Goal: Navigation & Orientation: Find specific page/section

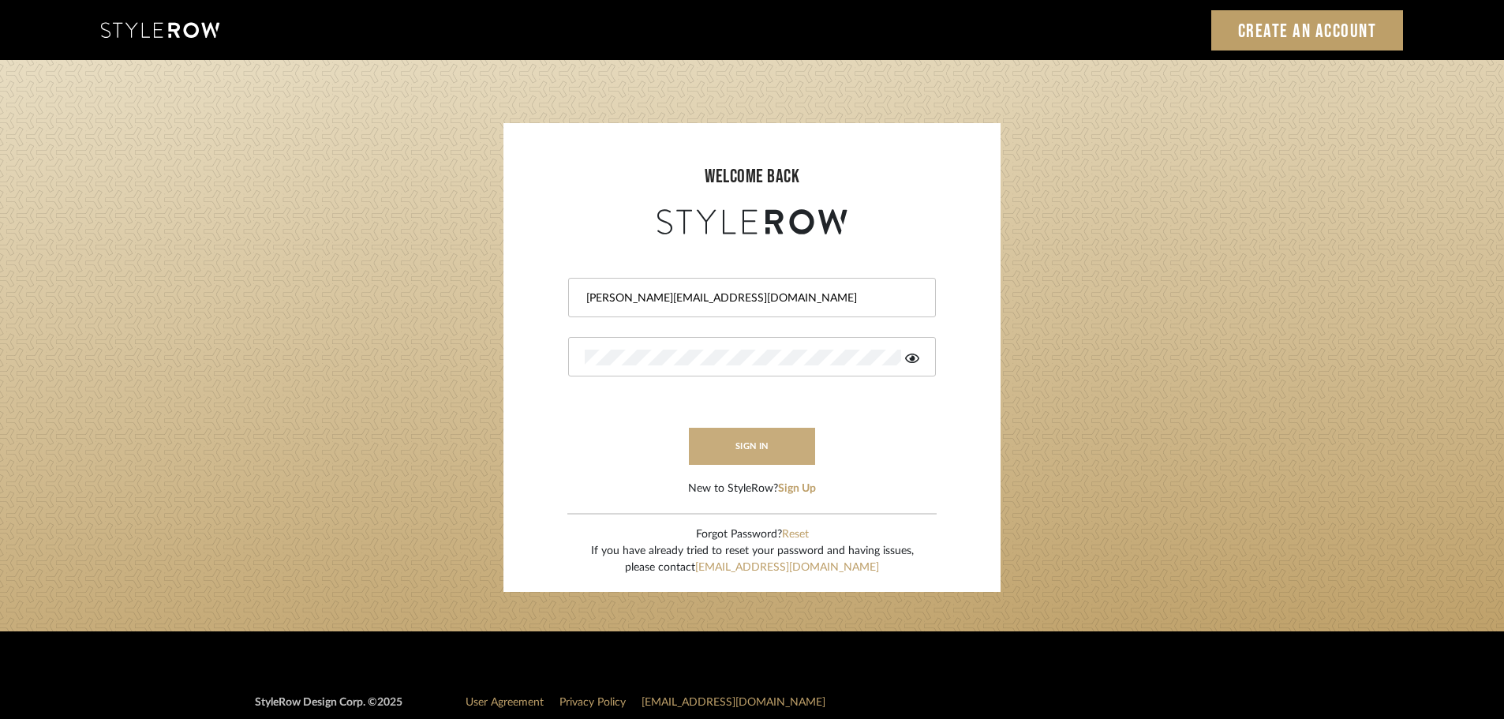
click at [777, 445] on button "sign in" at bounding box center [752, 446] width 126 height 37
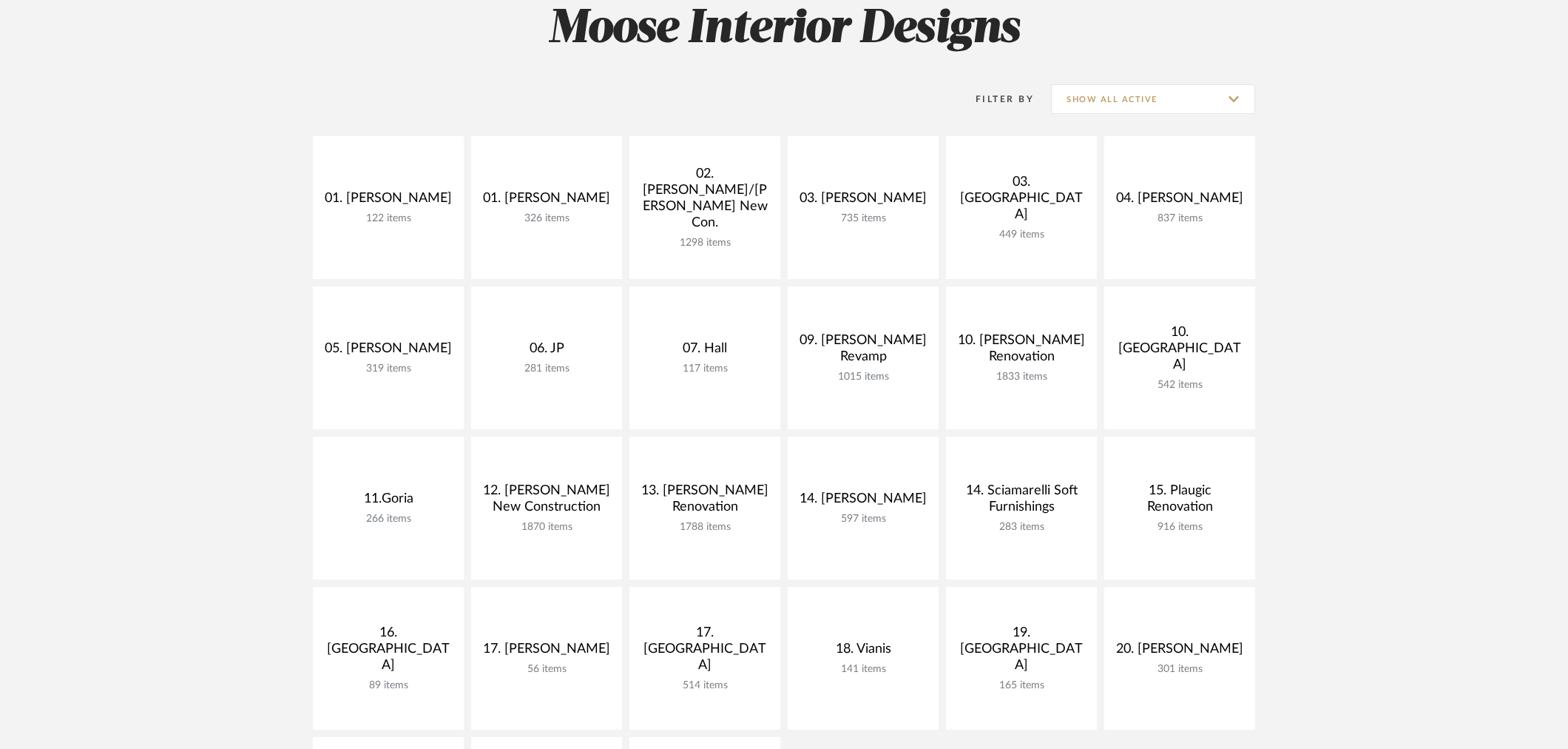
scroll to position [247, 0]
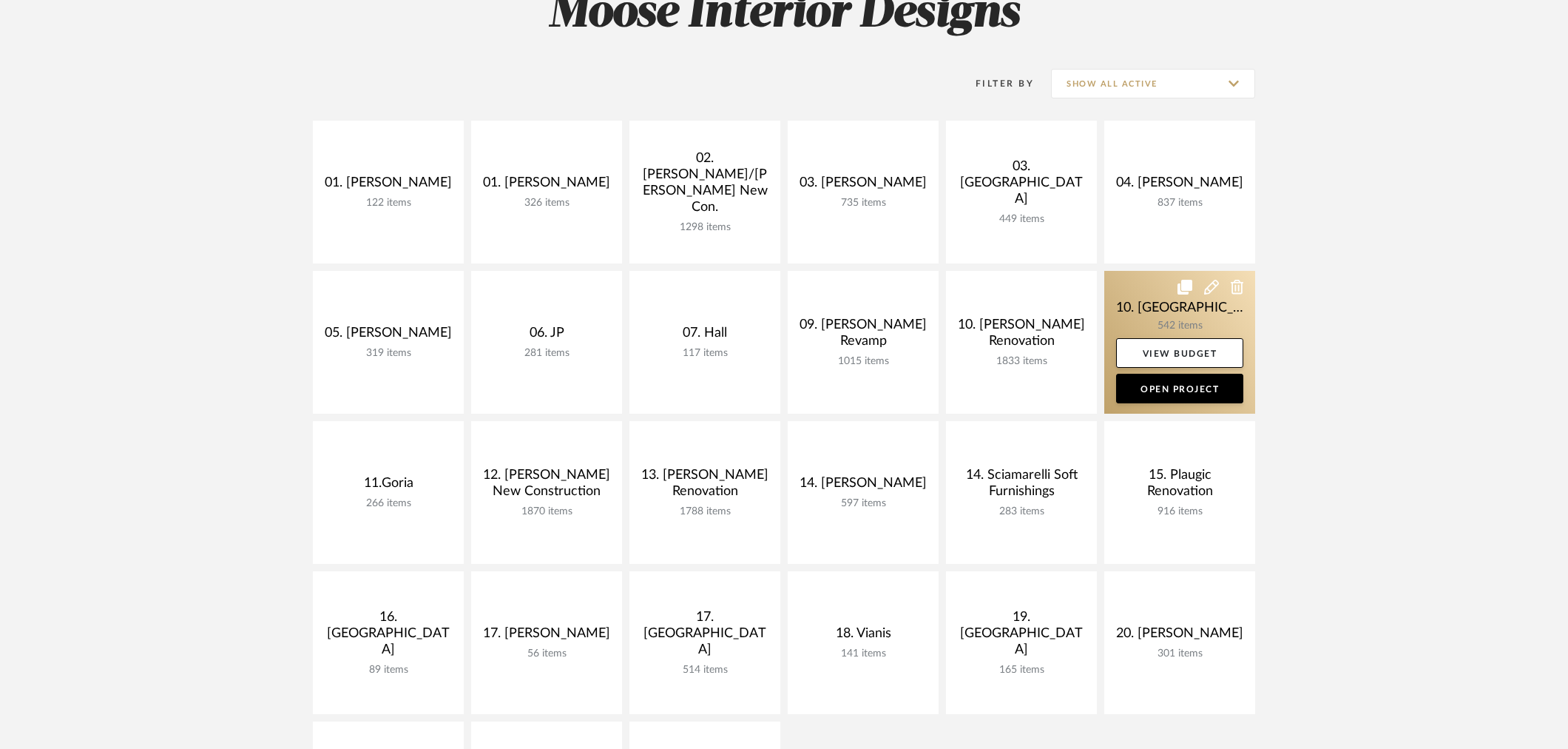
click at [1194, 323] on link at bounding box center [1179, 342] width 151 height 142
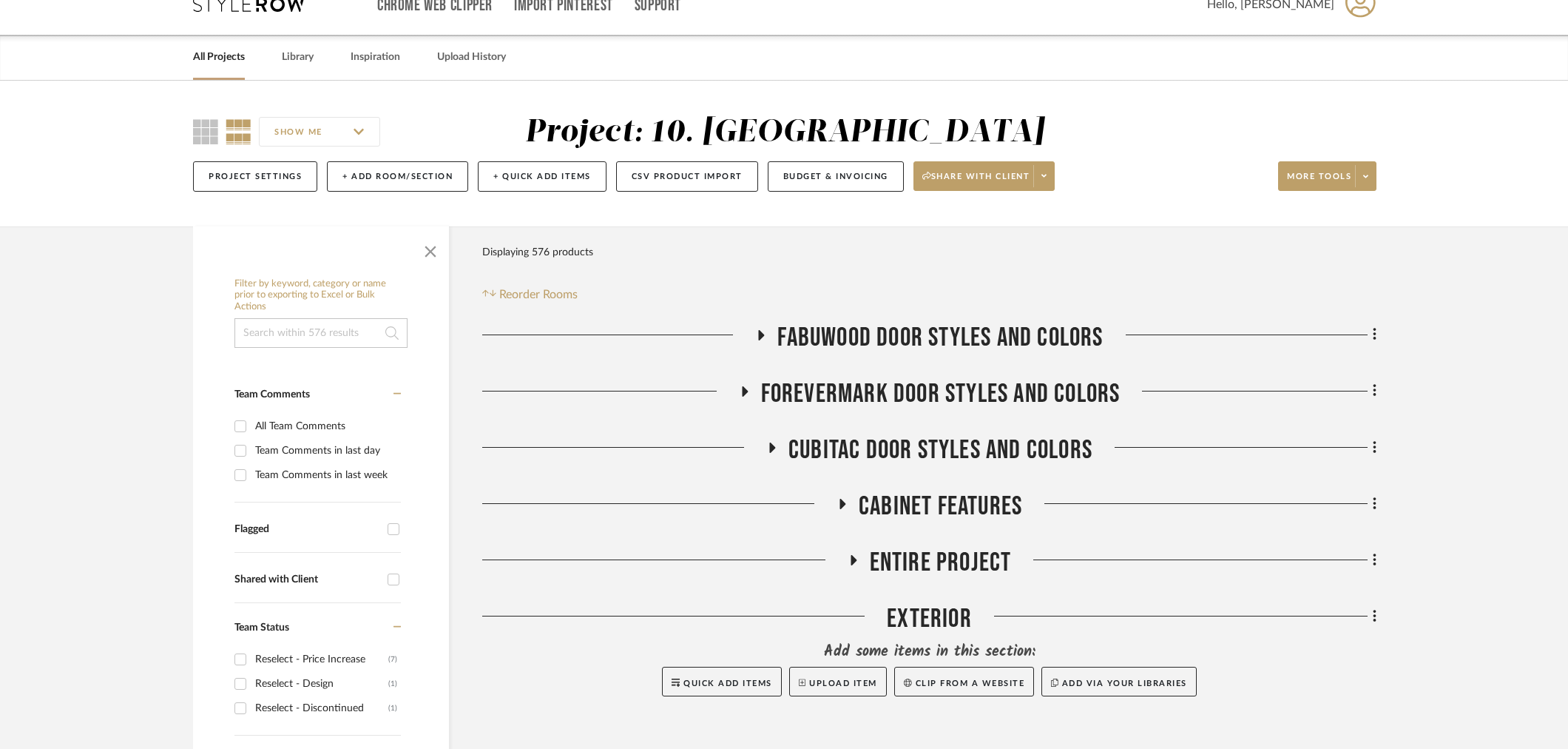
scroll to position [411, 0]
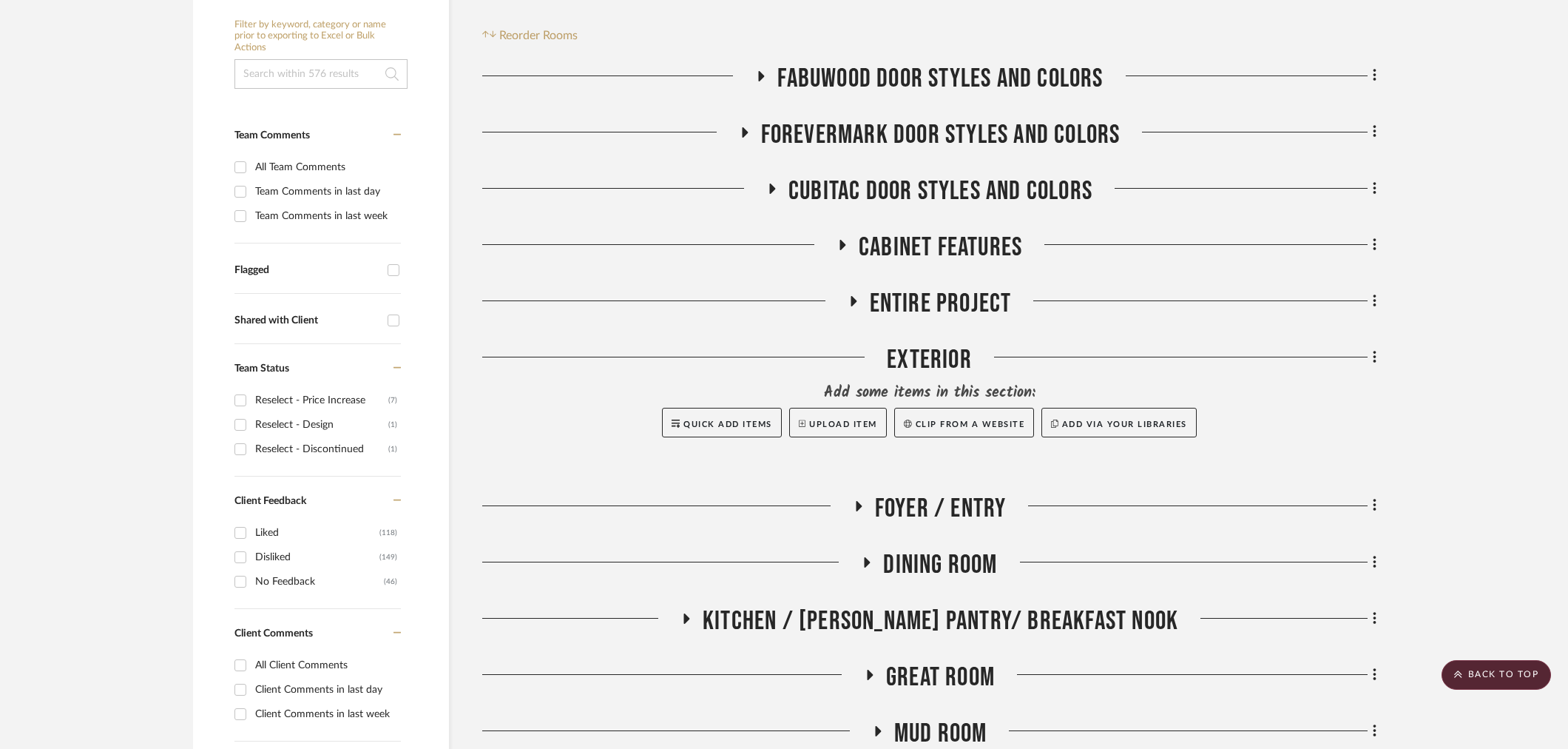
scroll to position [0, 0]
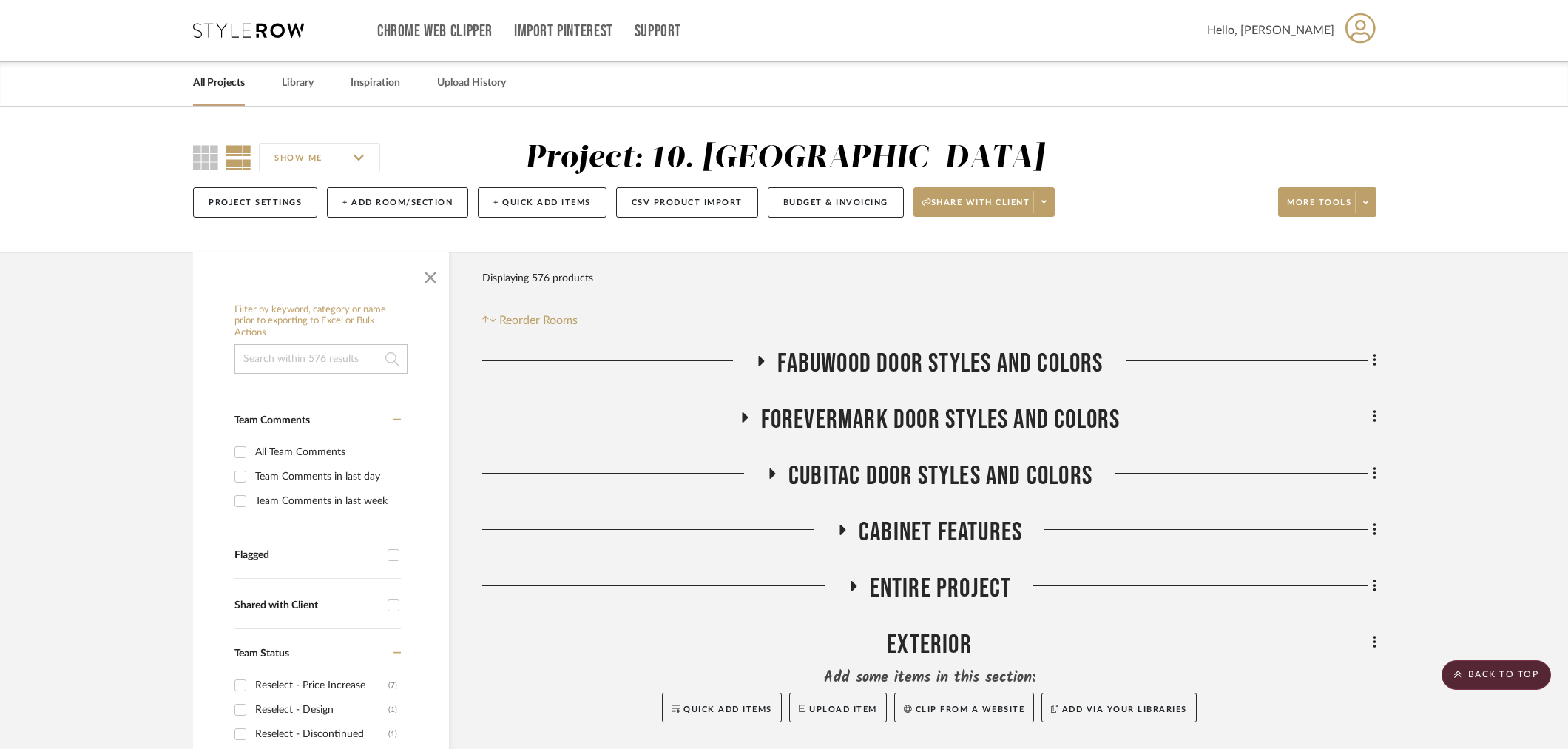
click at [973, 367] on span "FABUWOOD DOOR STYLES AND COLORS" at bounding box center [940, 364] width 325 height 32
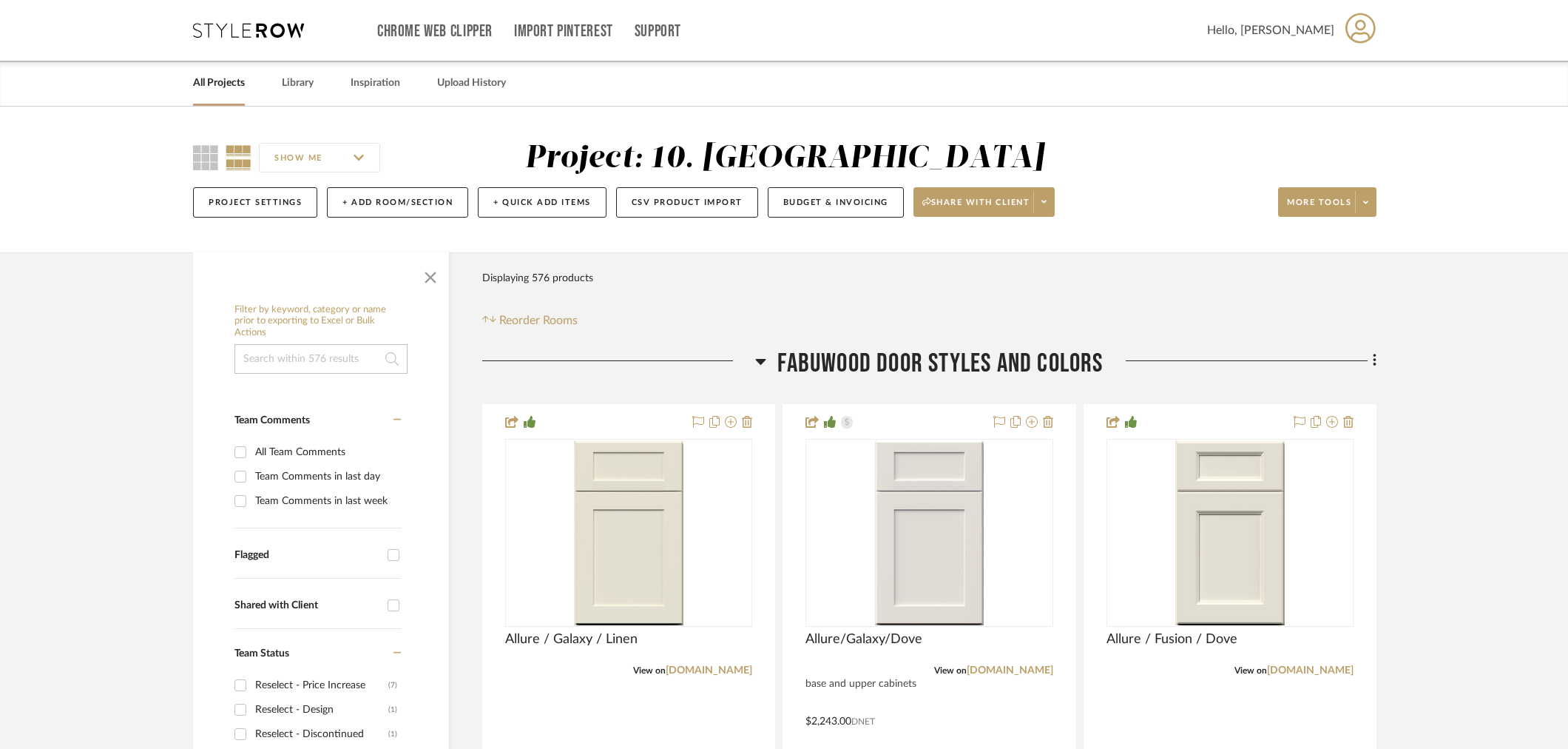
click at [908, 367] on span "FABUWOOD DOOR STYLES AND COLORS" at bounding box center [940, 364] width 325 height 32
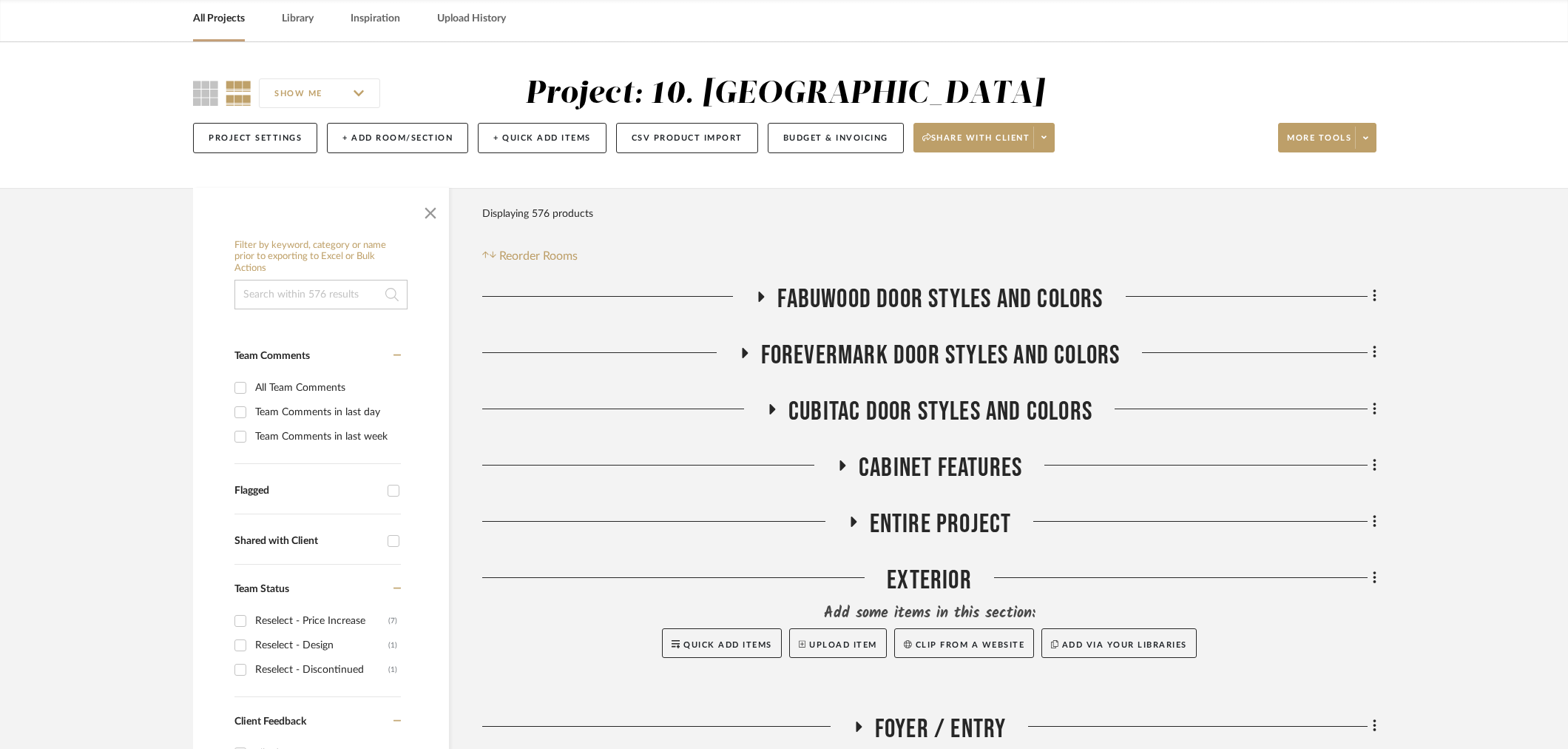
scroll to position [82, 0]
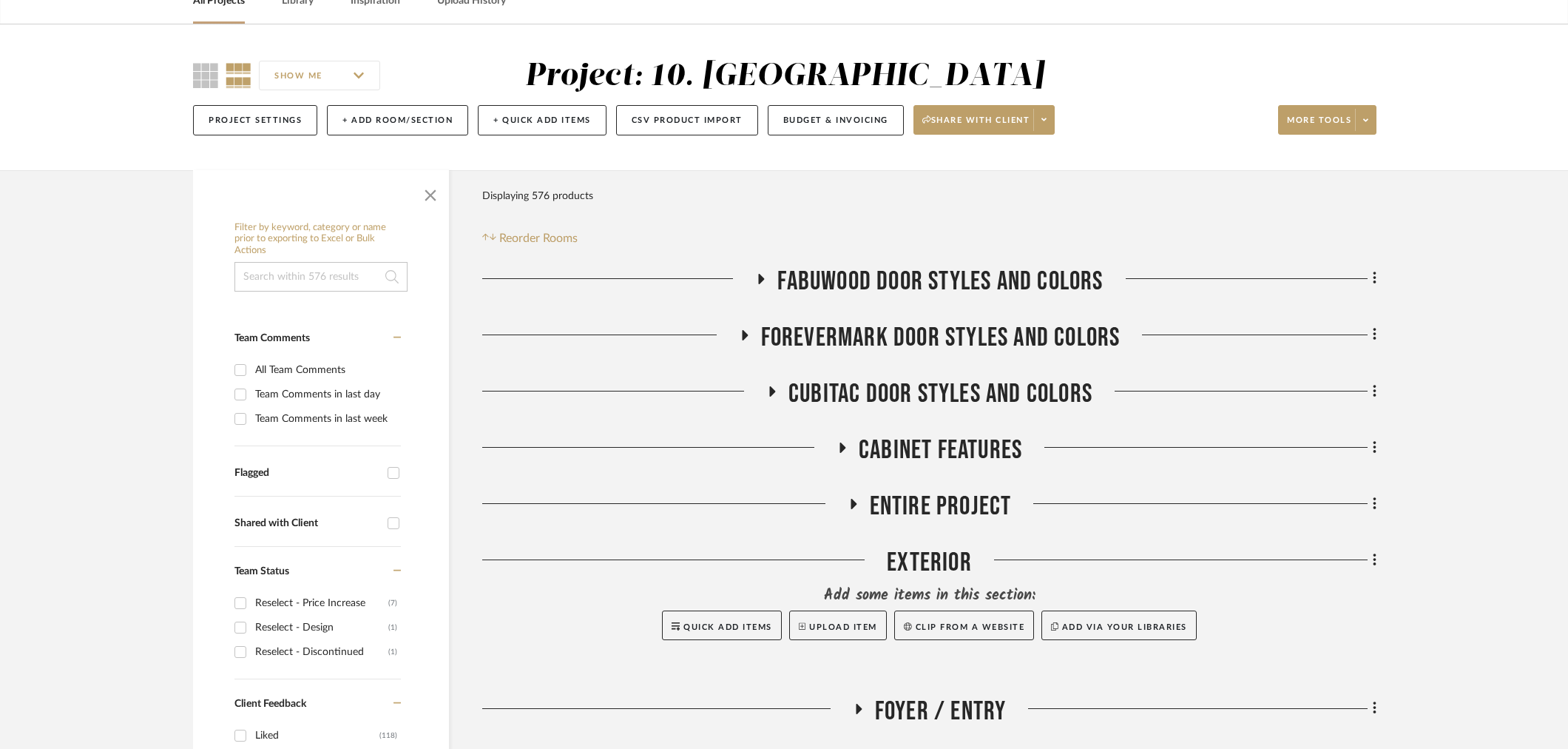
click at [1054, 445] on div at bounding box center [1200, 453] width 354 height 37
click at [893, 447] on span "Cabinet Features" at bounding box center [940, 450] width 163 height 32
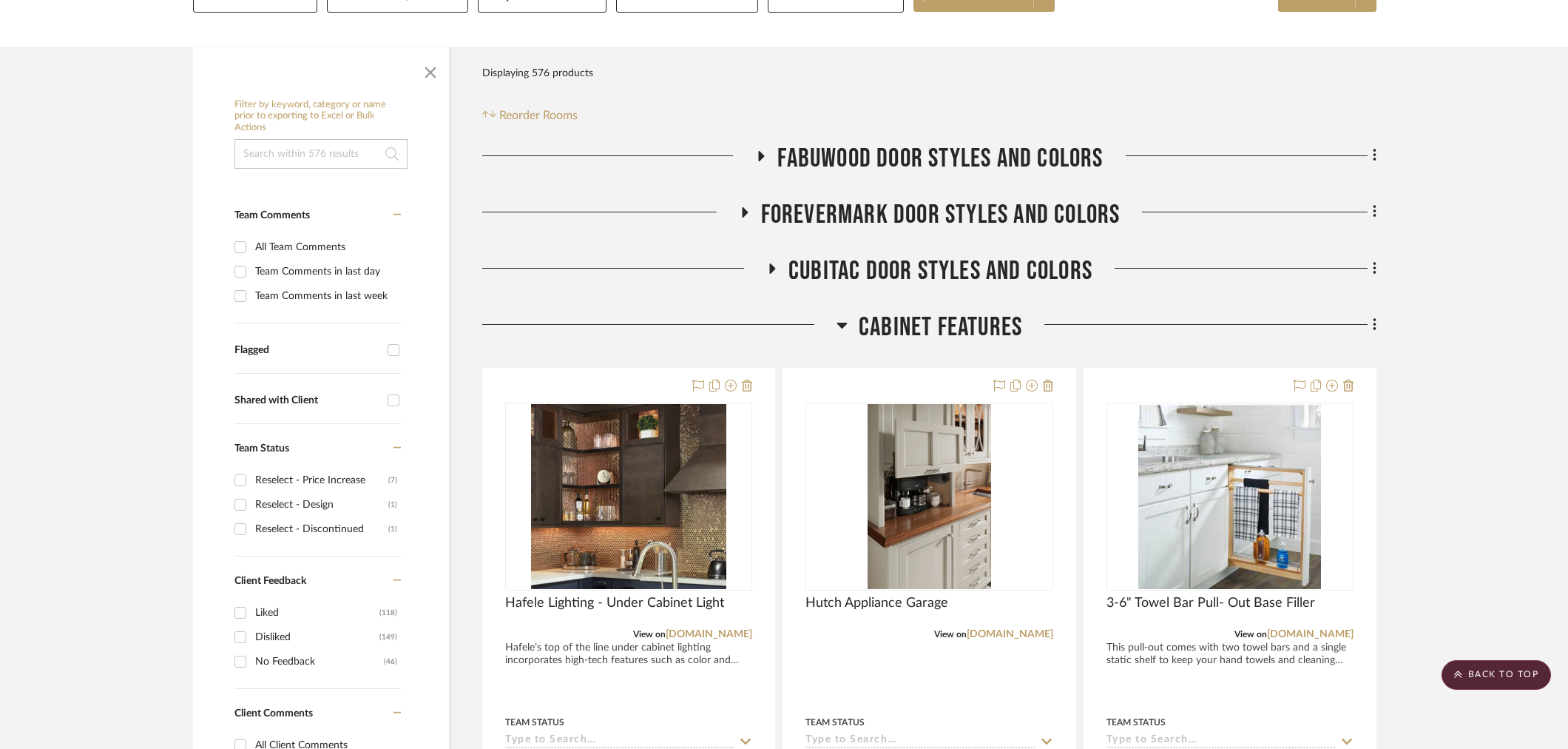
scroll to position [0, 0]
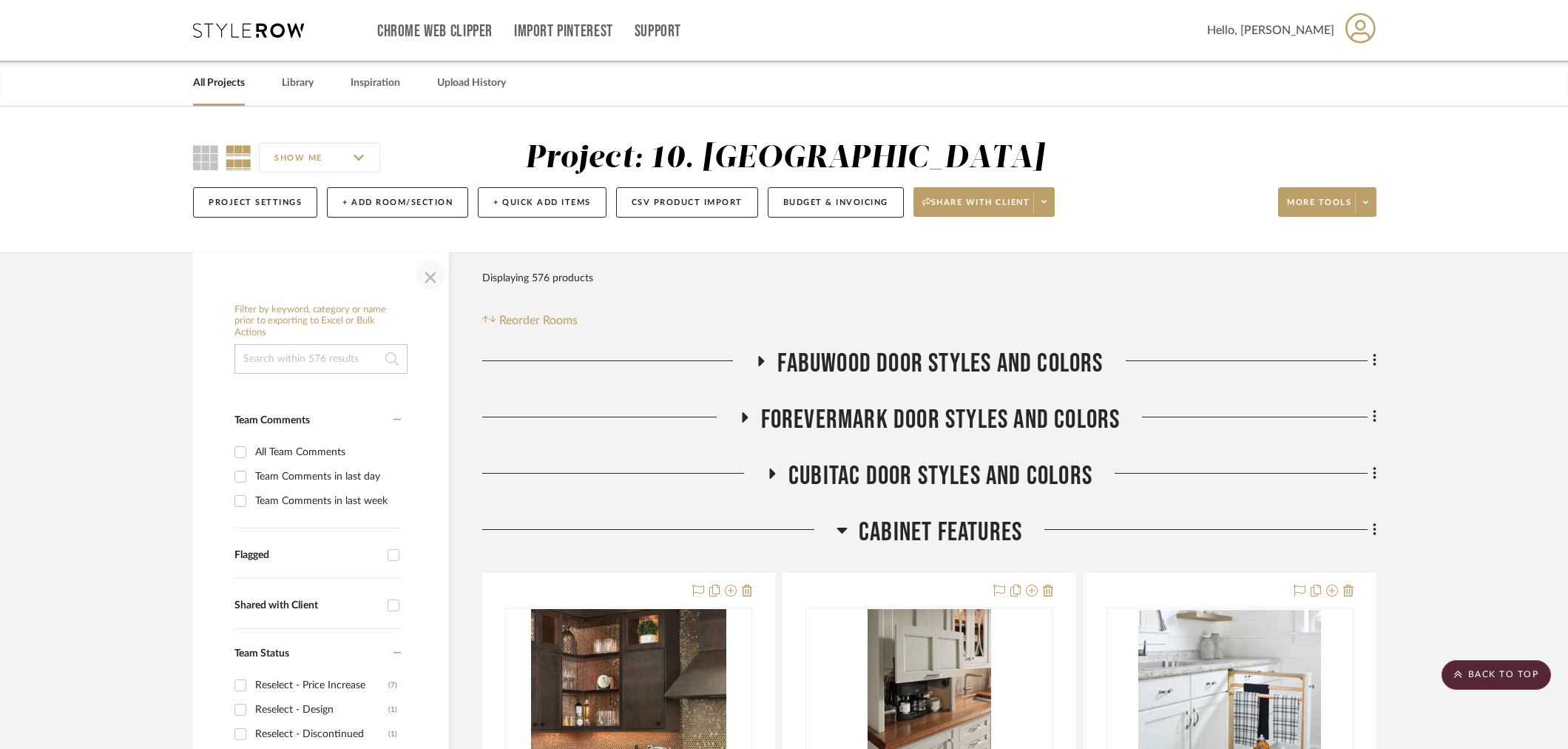
click at [433, 284] on span "button" at bounding box center [430, 275] width 36 height 36
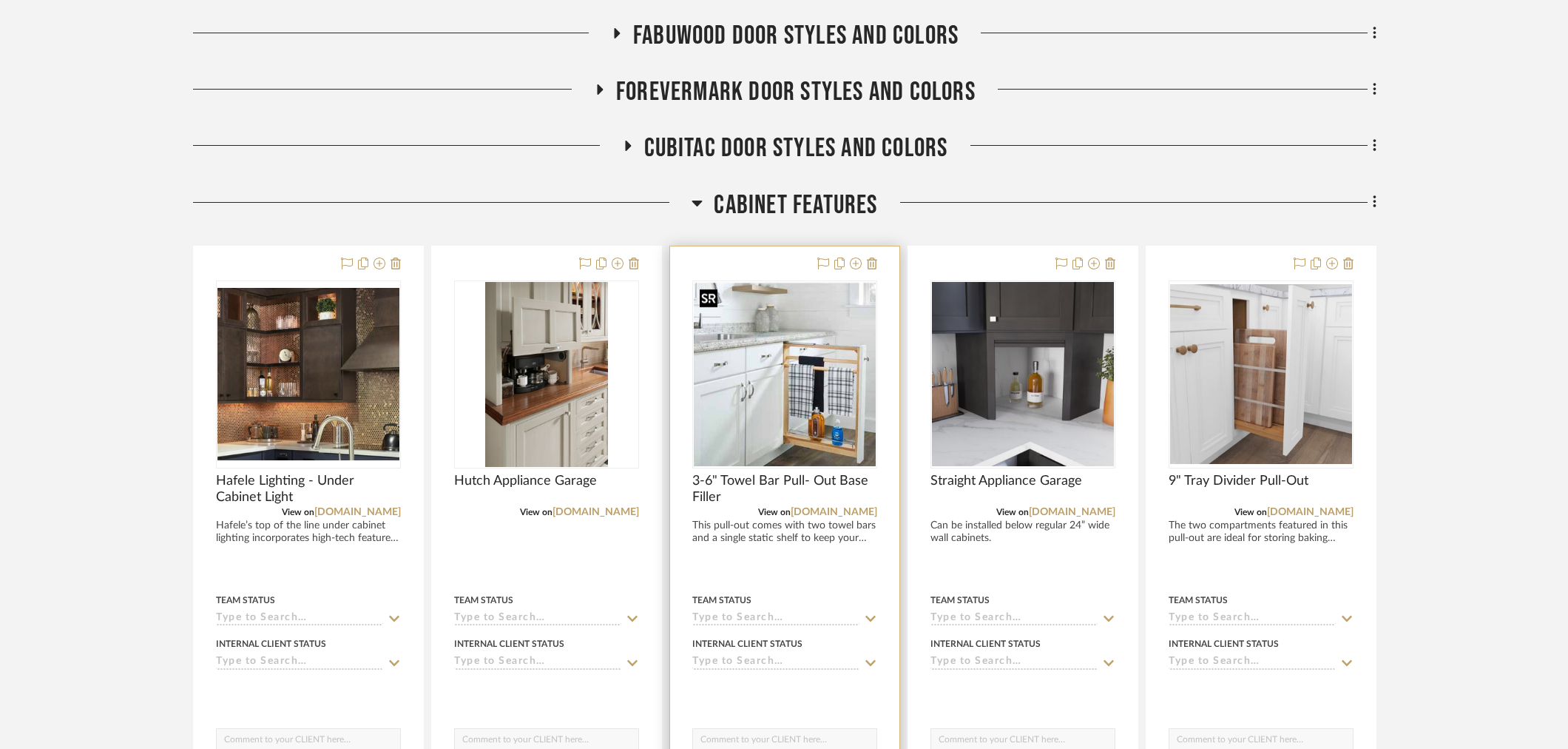
scroll to position [328, 0]
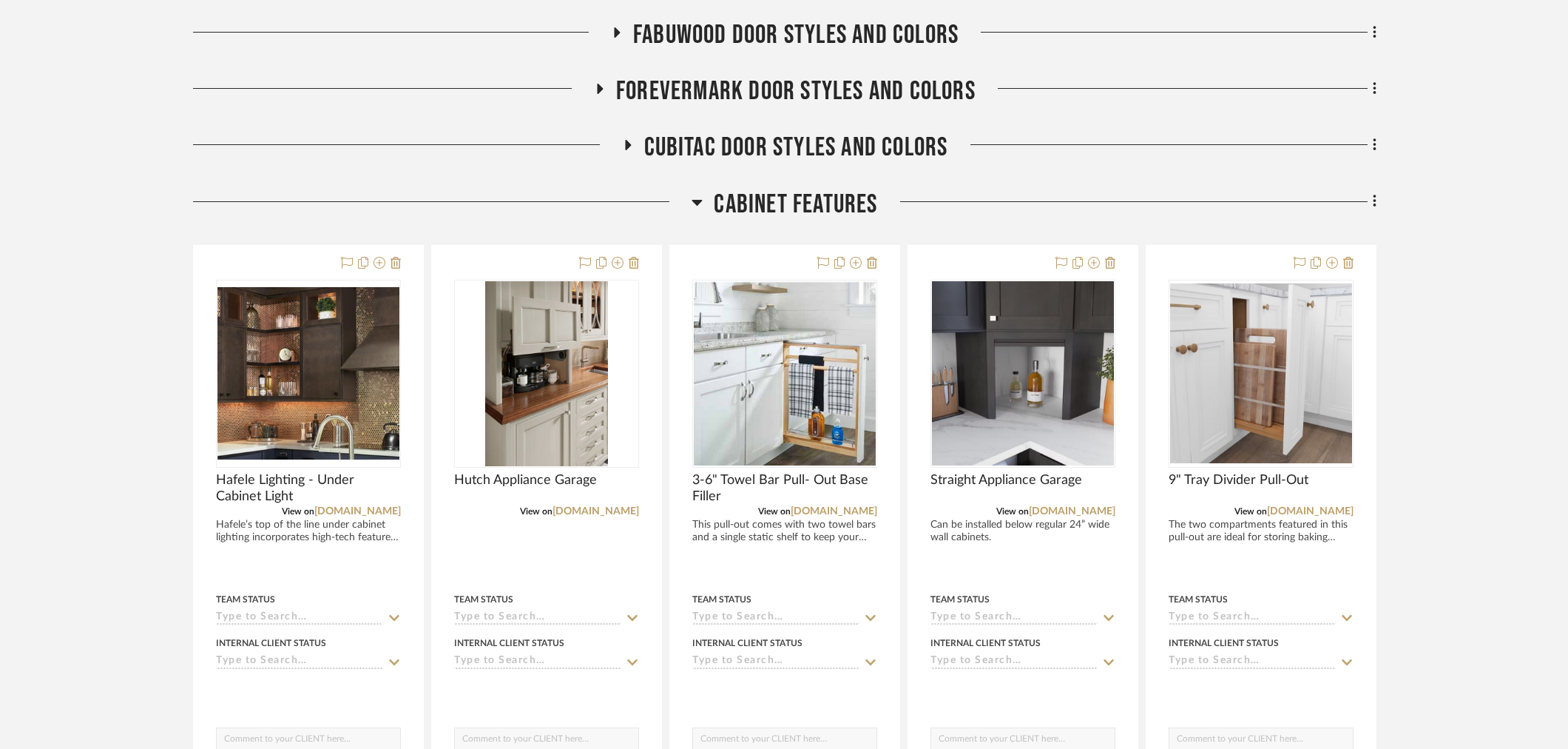
click at [754, 205] on span "Cabinet Features" at bounding box center [796, 204] width 163 height 32
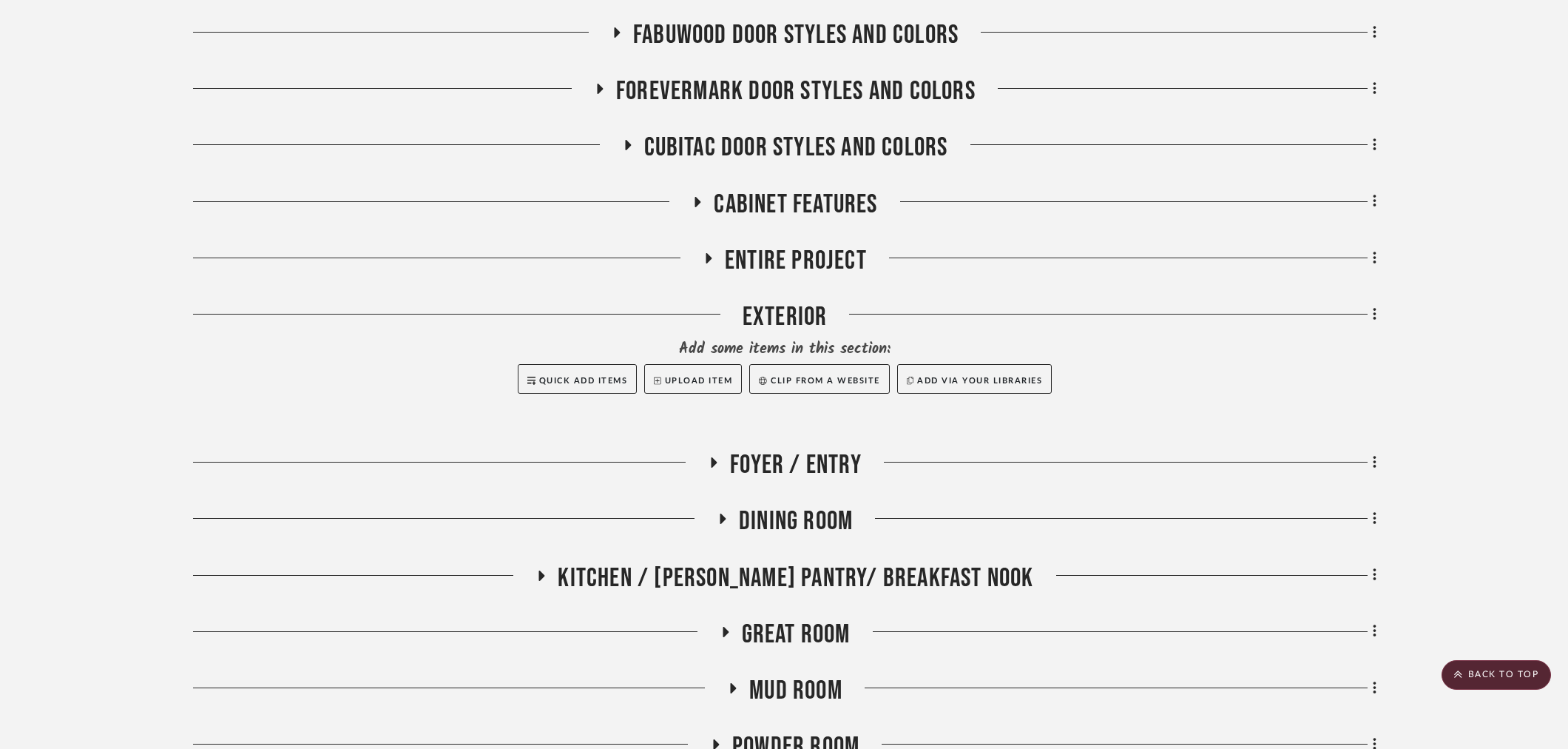
click at [799, 262] on span "Entire Project" at bounding box center [796, 261] width 142 height 32
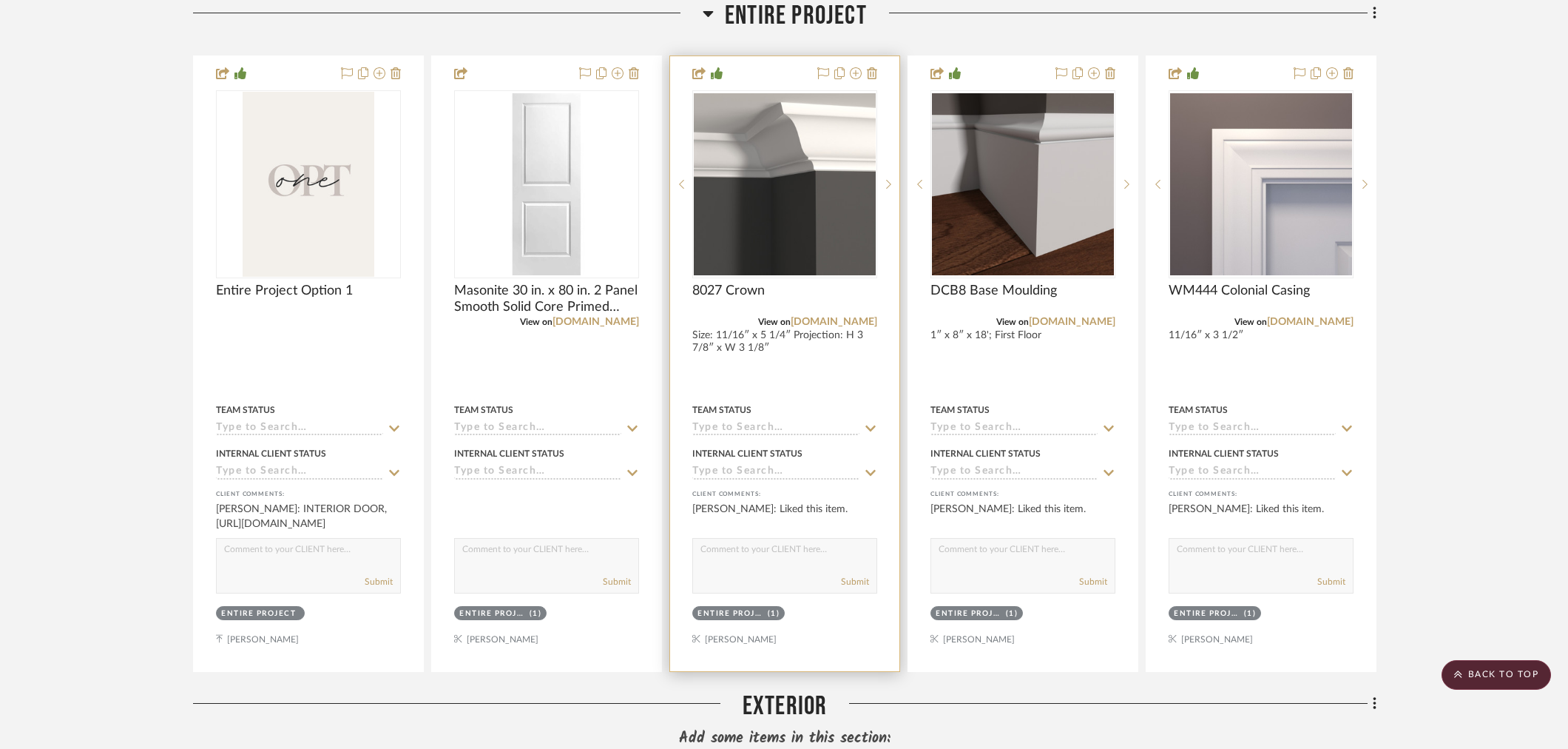
scroll to position [575, 0]
click at [855, 322] on link "gardenstatelumber.com" at bounding box center [834, 321] width 86 height 10
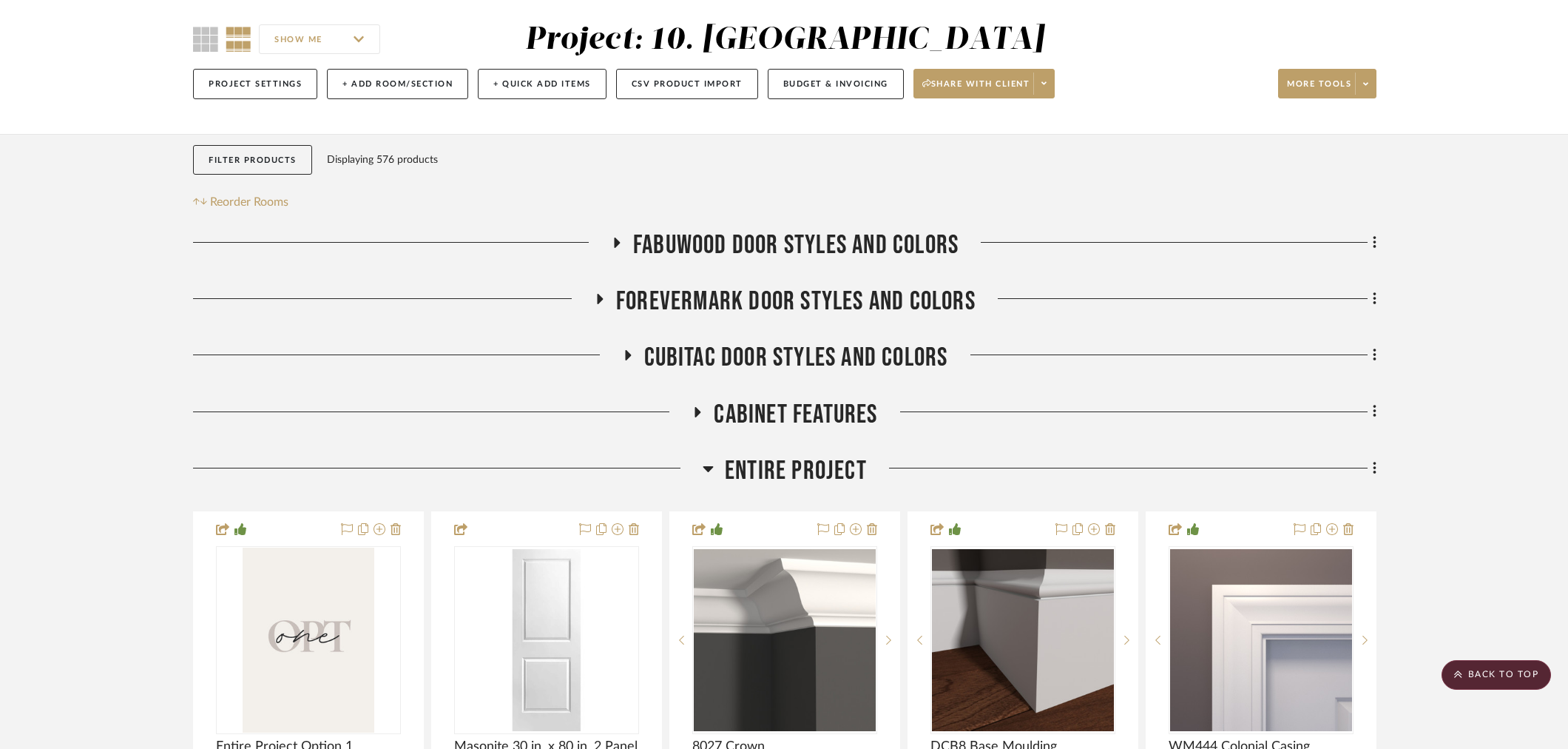
scroll to position [0, 0]
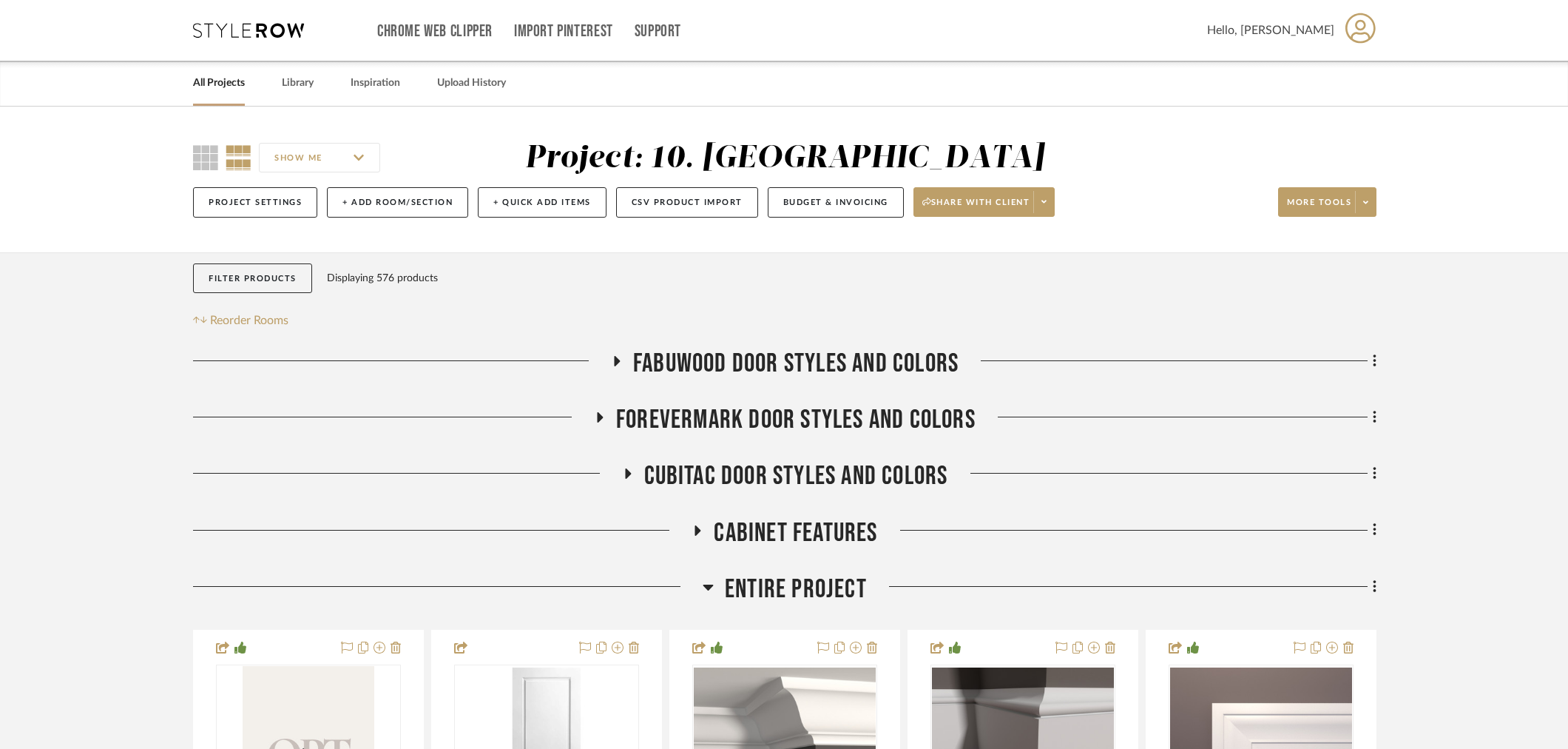
click at [197, 75] on link "All Projects" at bounding box center [218, 82] width 52 height 20
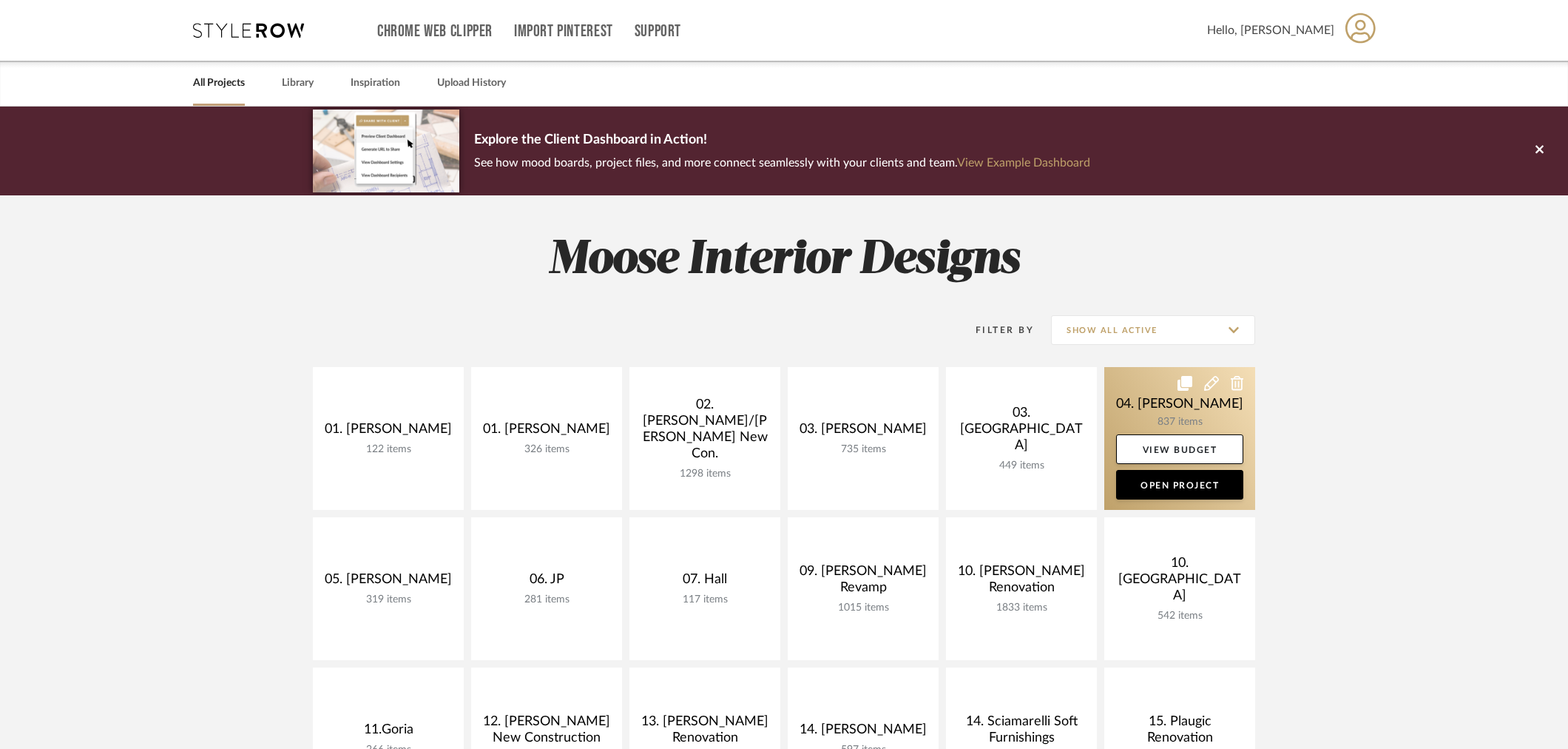
click at [1181, 416] on link at bounding box center [1179, 438] width 151 height 142
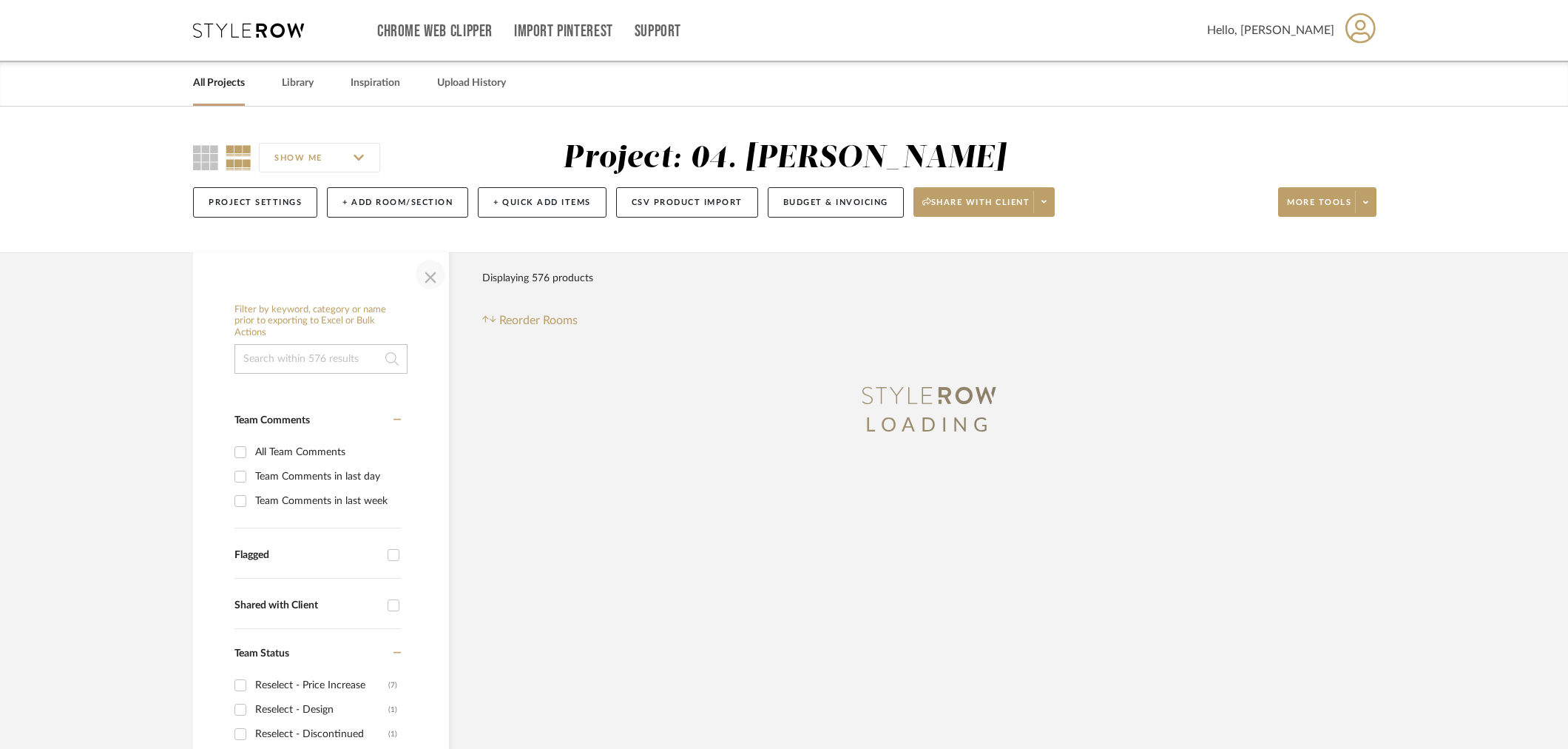
click at [433, 275] on span "button" at bounding box center [430, 275] width 36 height 36
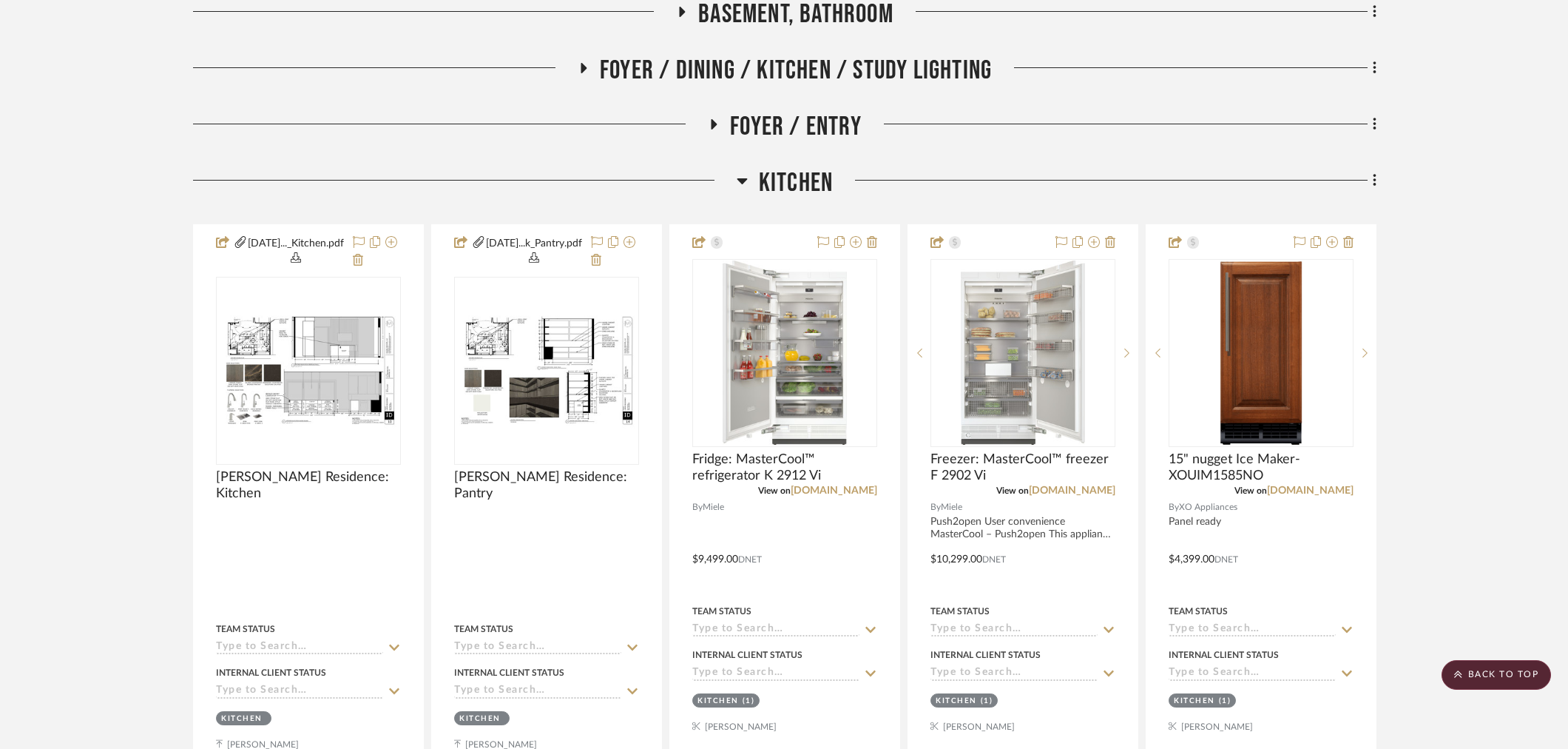
click at [778, 184] on span "Kitchen" at bounding box center [796, 183] width 74 height 32
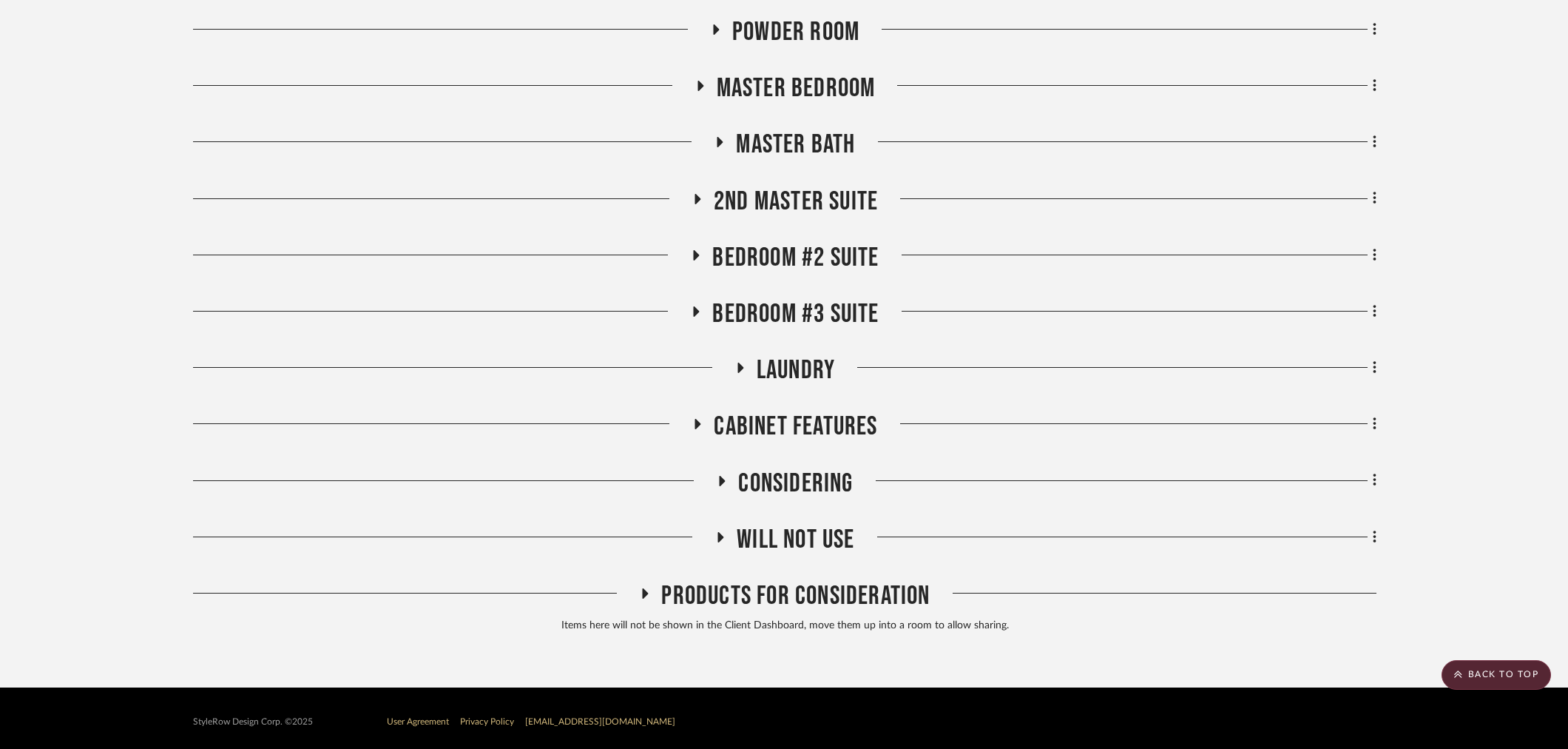
scroll to position [958, 0]
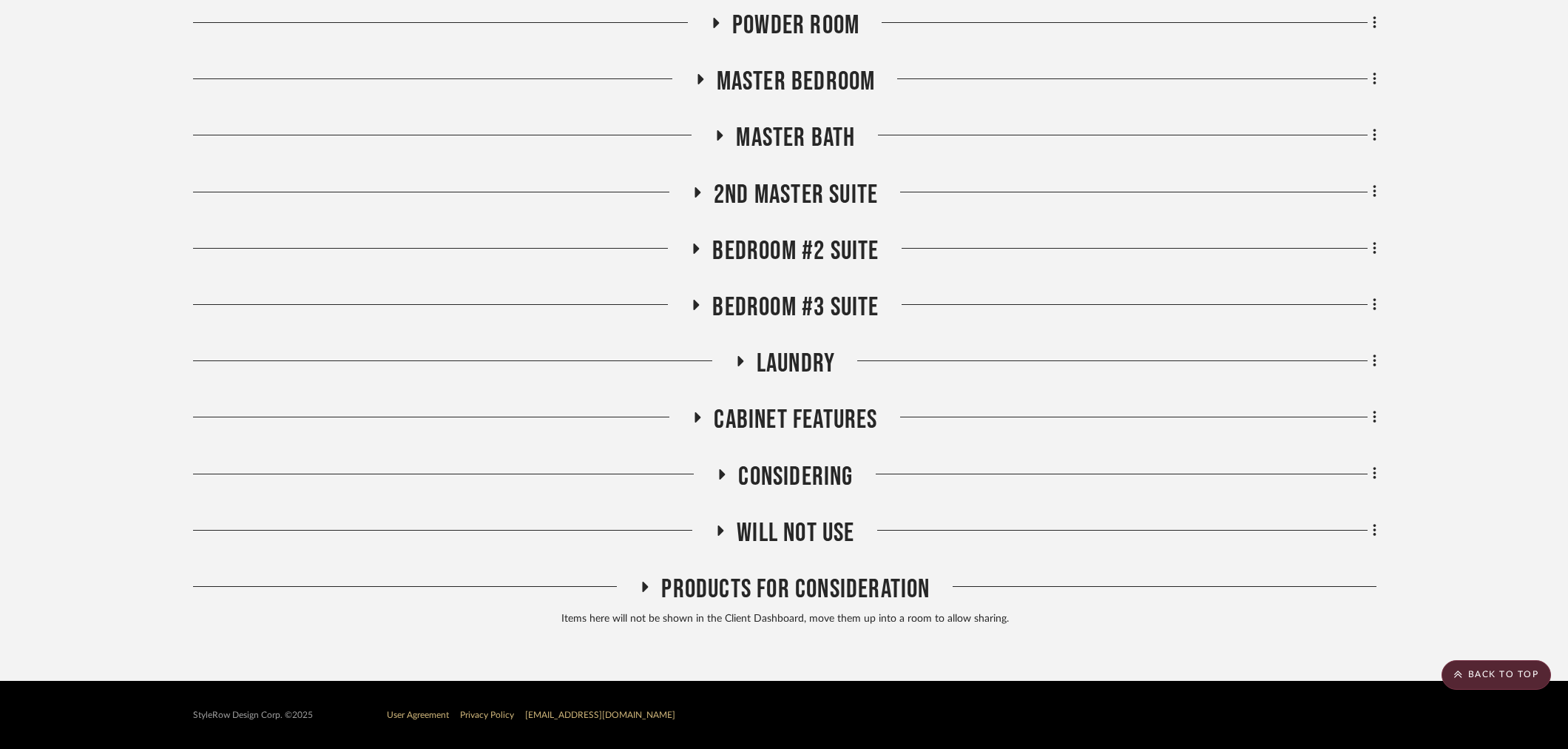
click at [781, 352] on span "Laundry" at bounding box center [796, 364] width 79 height 32
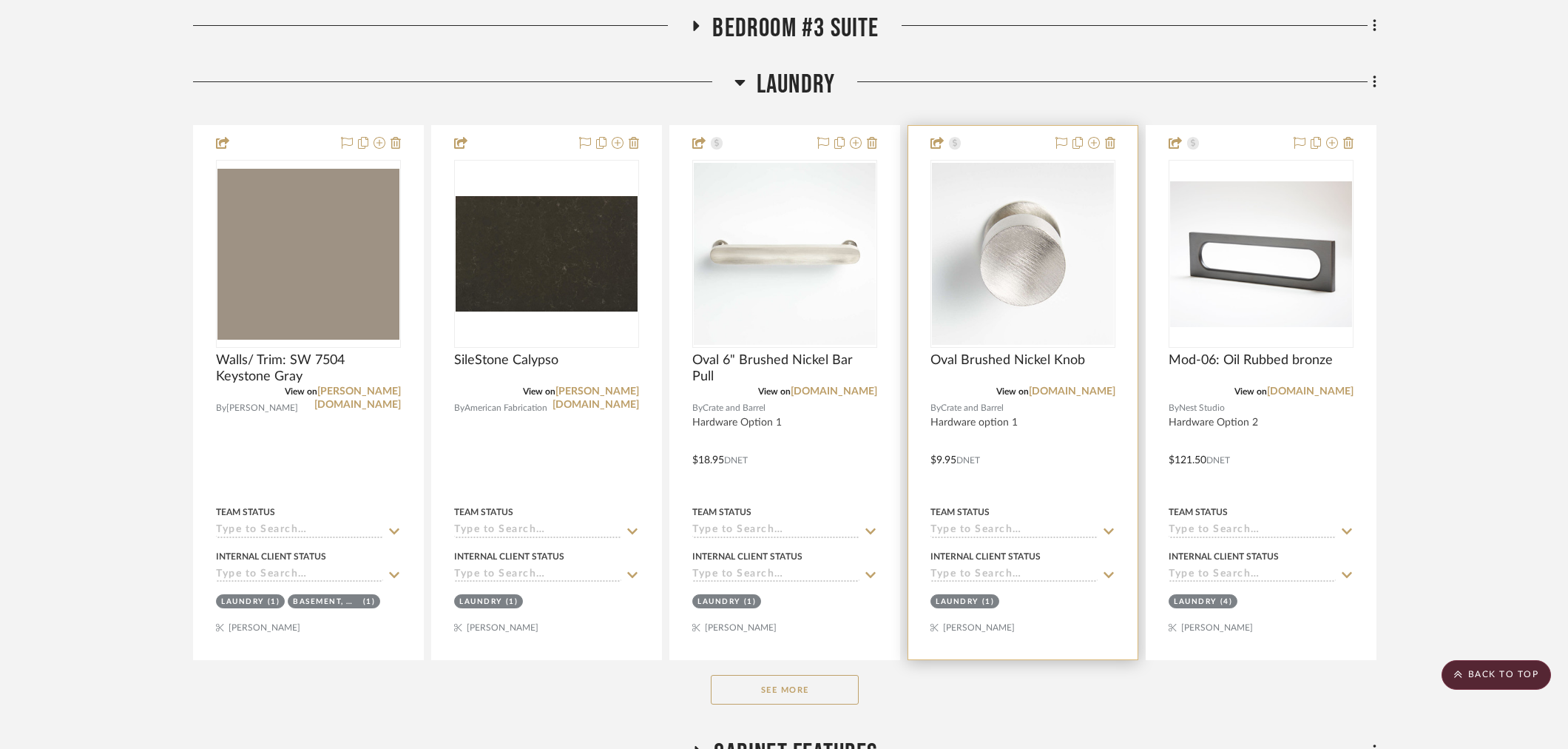
scroll to position [1452, 0]
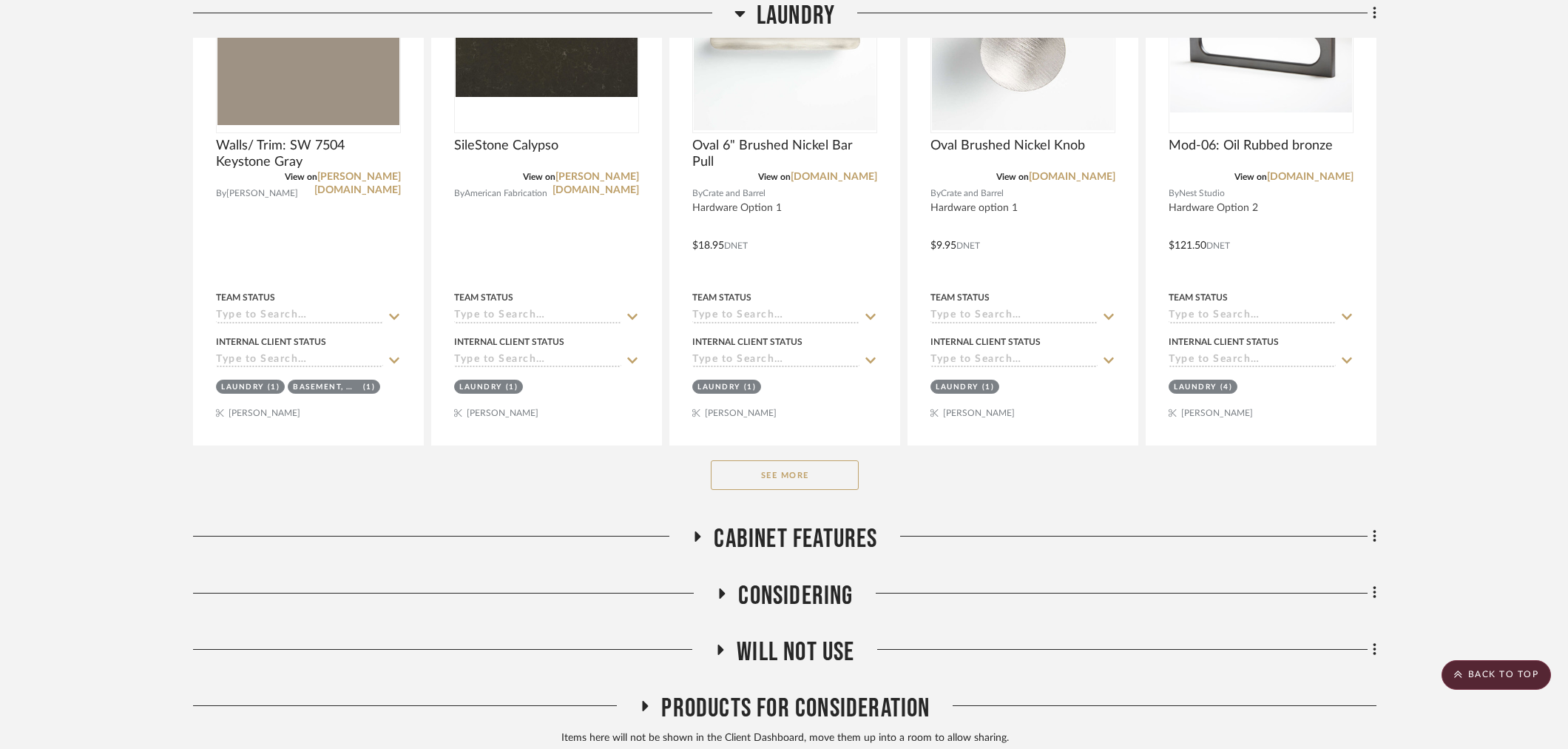
click at [792, 467] on button "See More" at bounding box center [784, 475] width 148 height 30
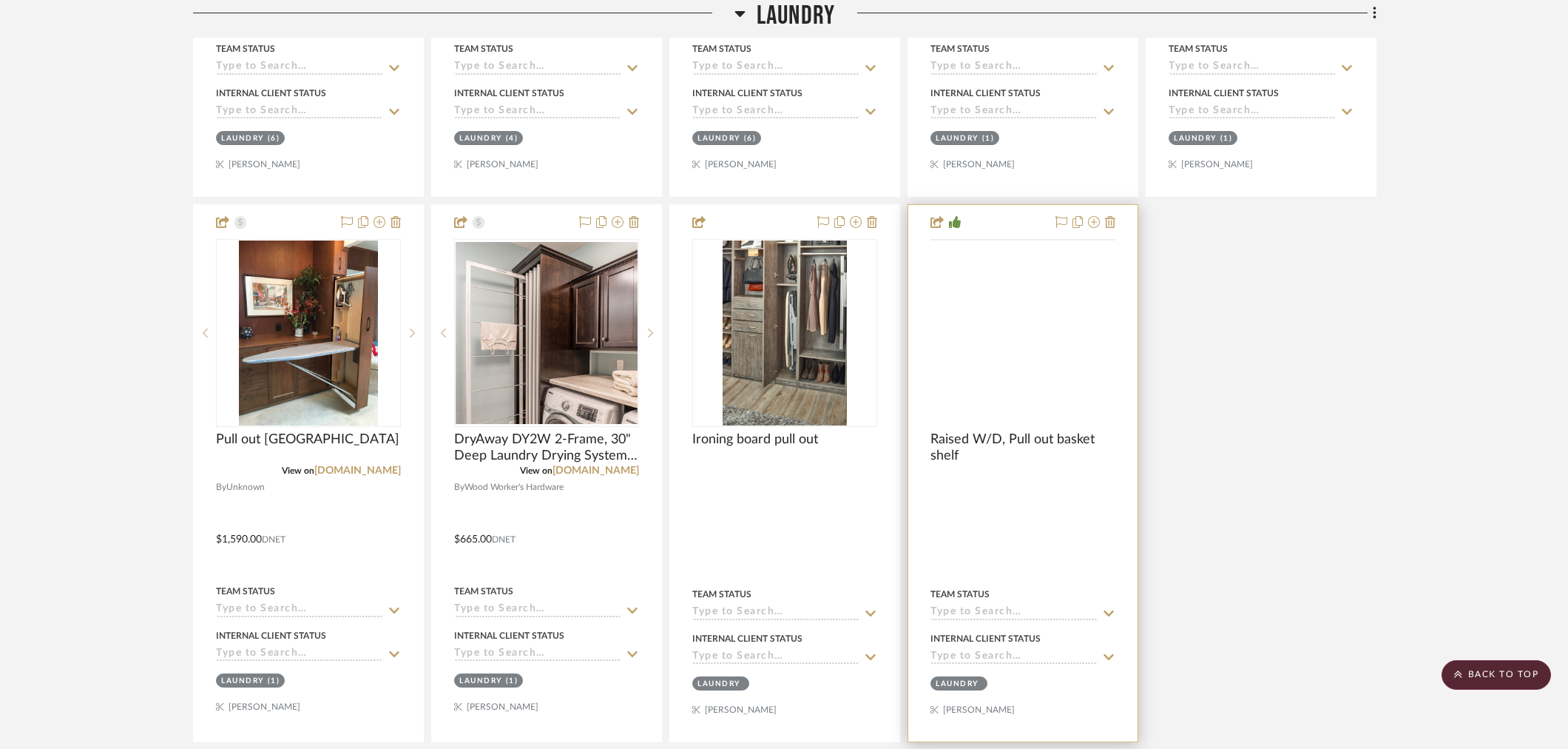
scroll to position [2273, 0]
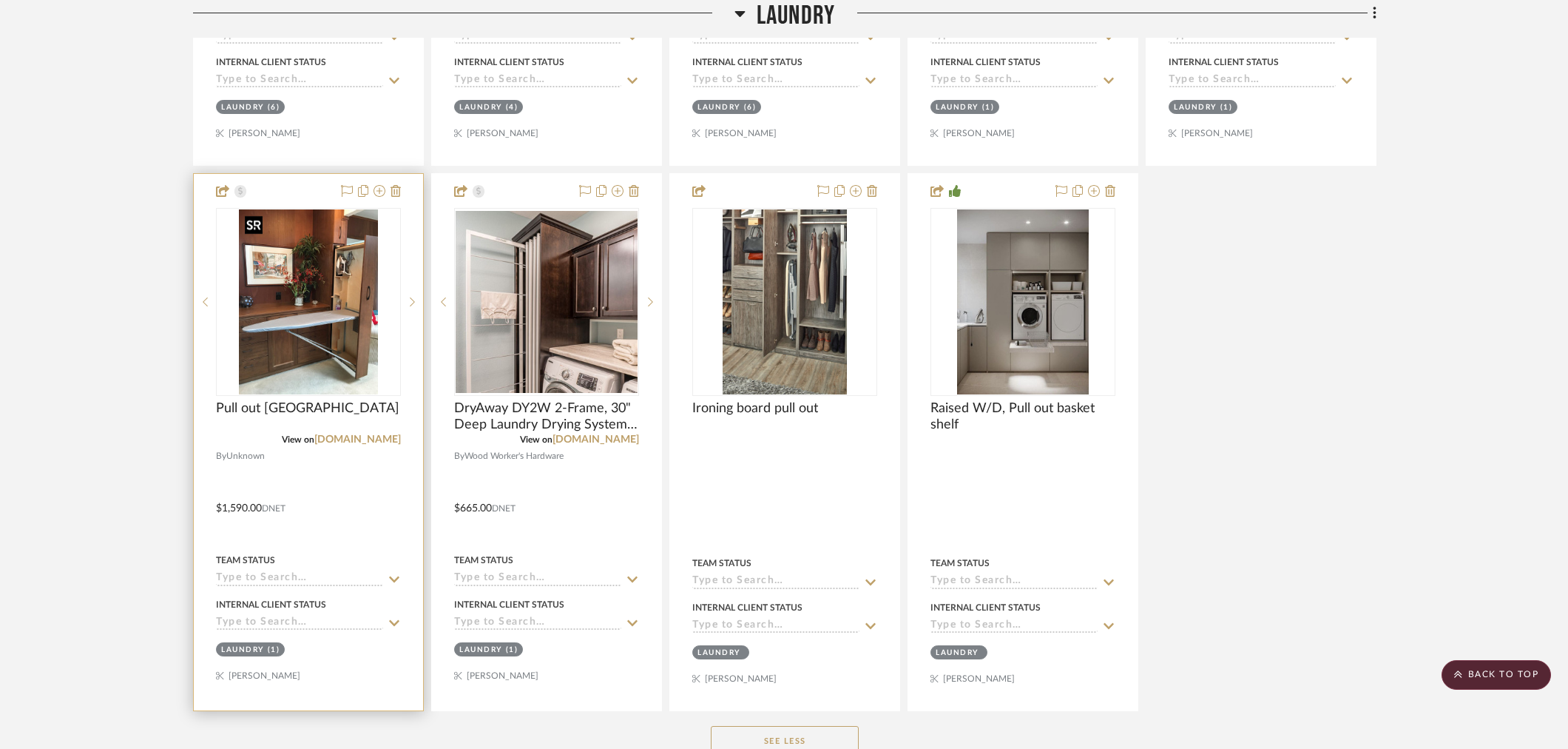
click at [0, 0] on img at bounding box center [0, 0] width 0 height 0
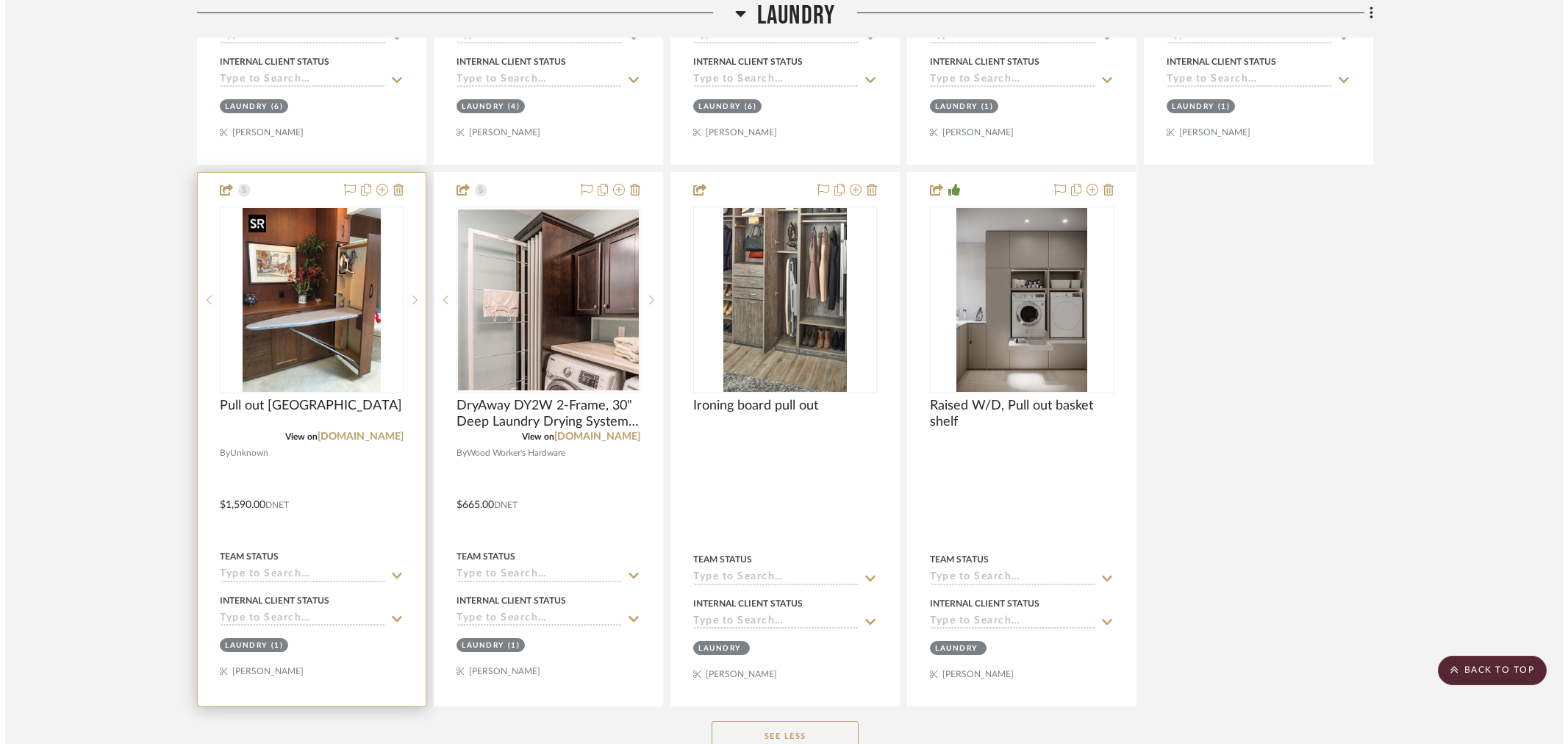
scroll to position [0, 0]
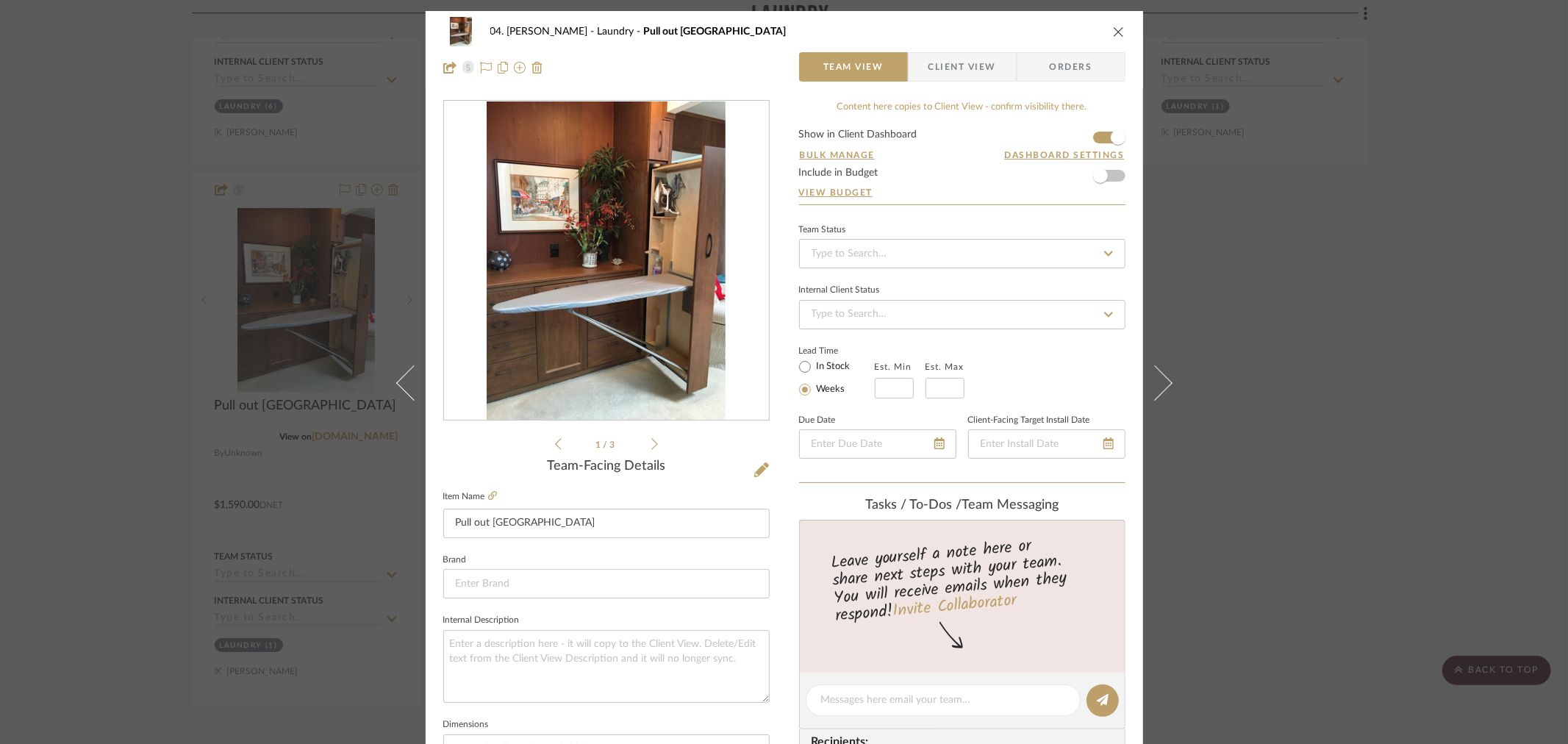
click at [650, 319] on div "0" at bounding box center [606, 261] width 325 height 319
click at [665, 211] on img "0" at bounding box center [606, 261] width 239 height 319
